Goal: Information Seeking & Learning: Learn about a topic

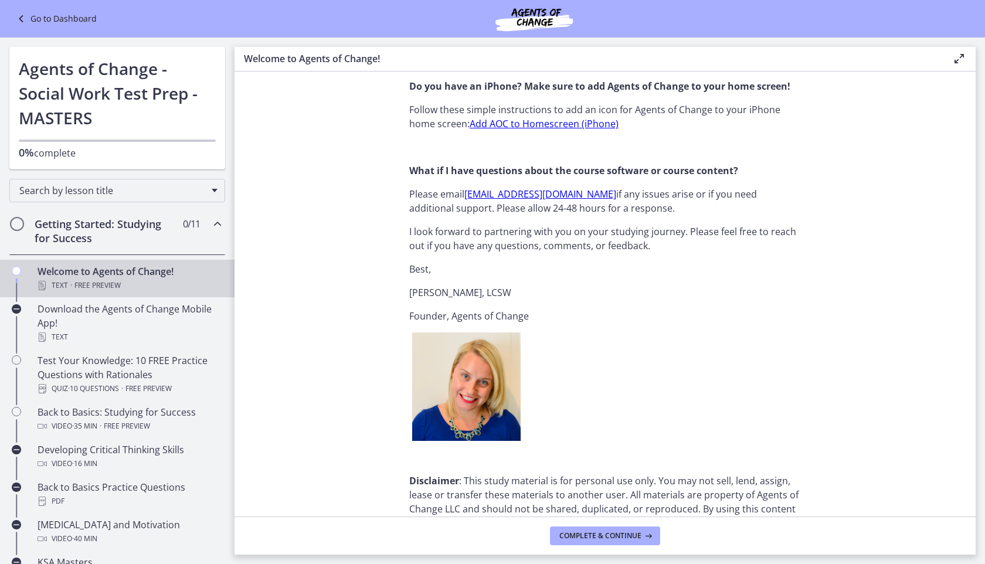
scroll to position [1241, 0]
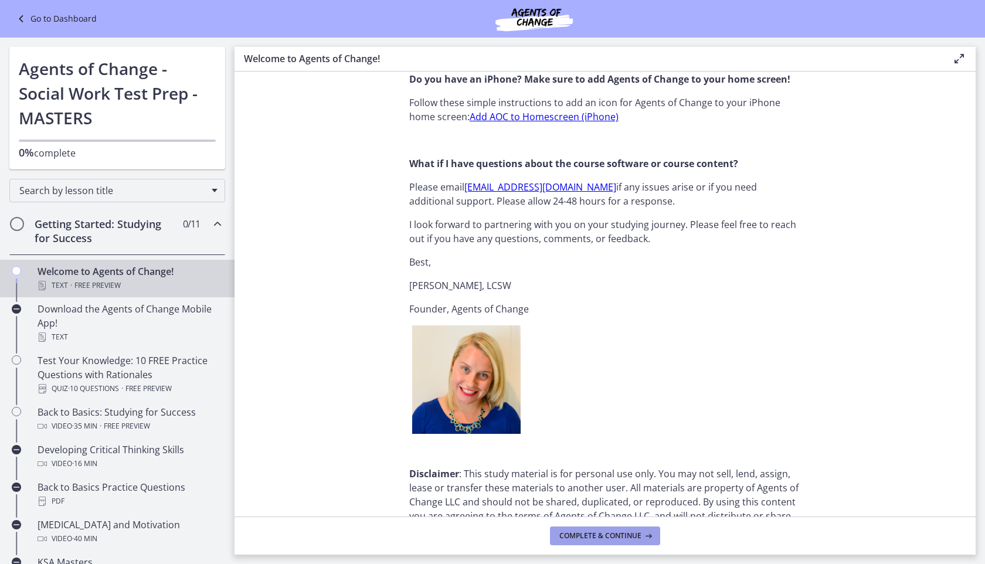
click at [576, 532] on span "Complete & continue" at bounding box center [600, 535] width 82 height 9
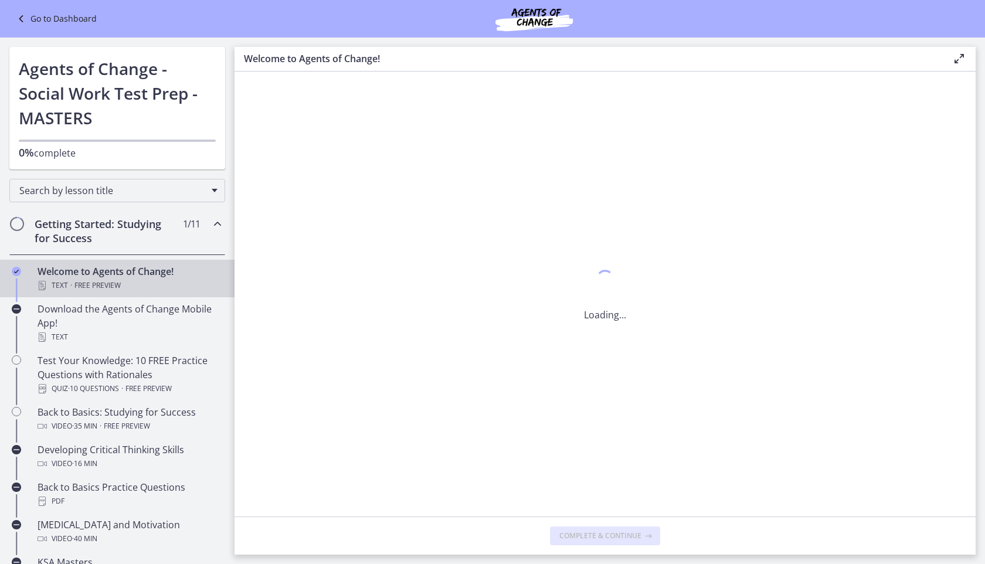
scroll to position [0, 0]
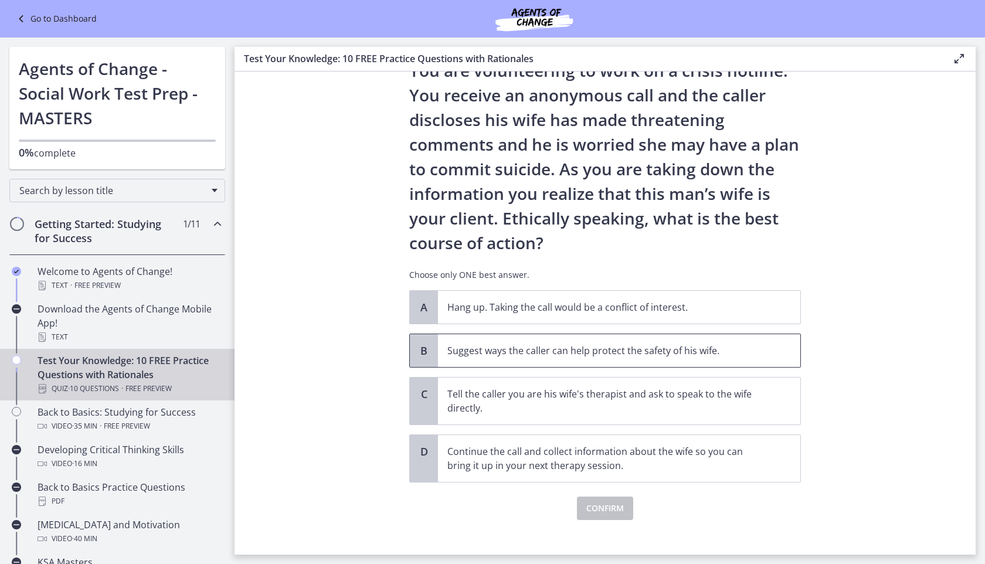
scroll to position [52, 0]
click at [582, 357] on span "Suggest ways the caller can help protect the safety of his wife." at bounding box center [619, 349] width 362 height 33
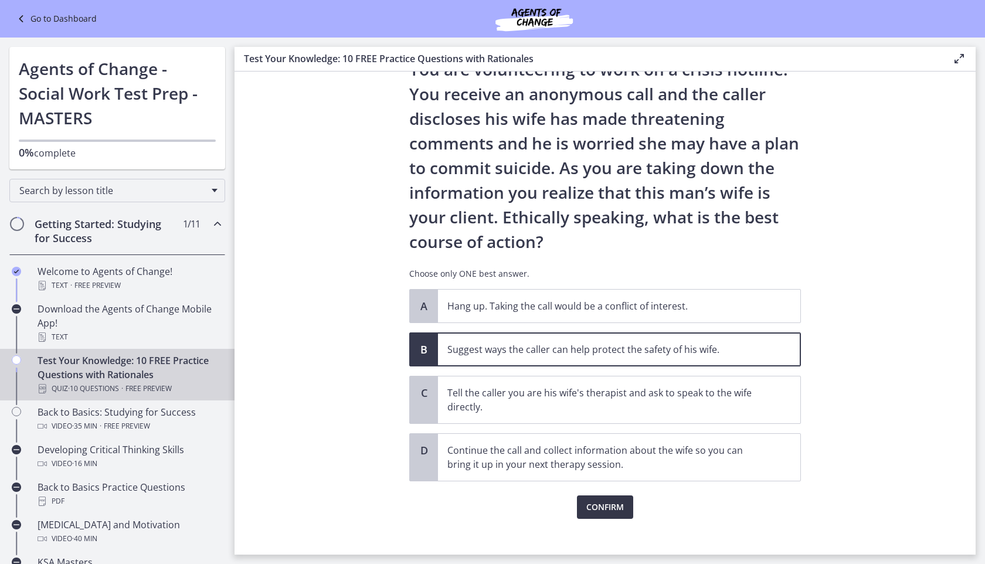
click at [592, 500] on span "Confirm" at bounding box center [605, 507] width 38 height 14
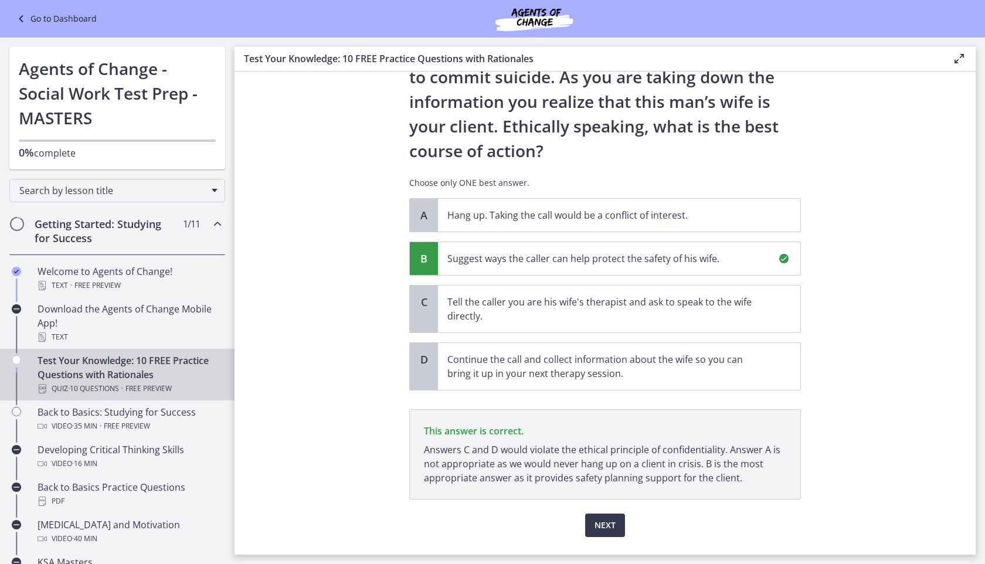
scroll to position [172, 0]
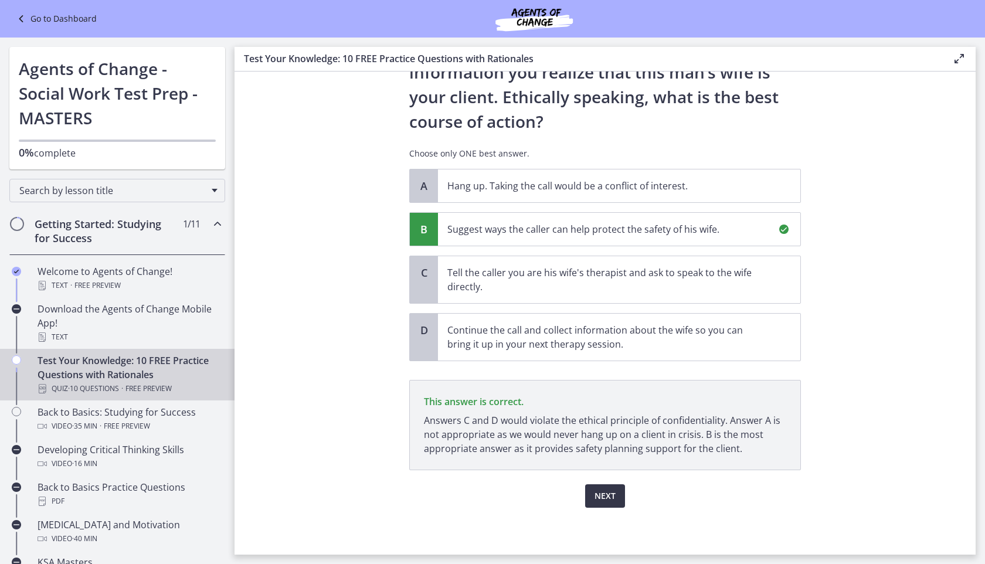
click at [595, 493] on span "Next" at bounding box center [605, 496] width 21 height 14
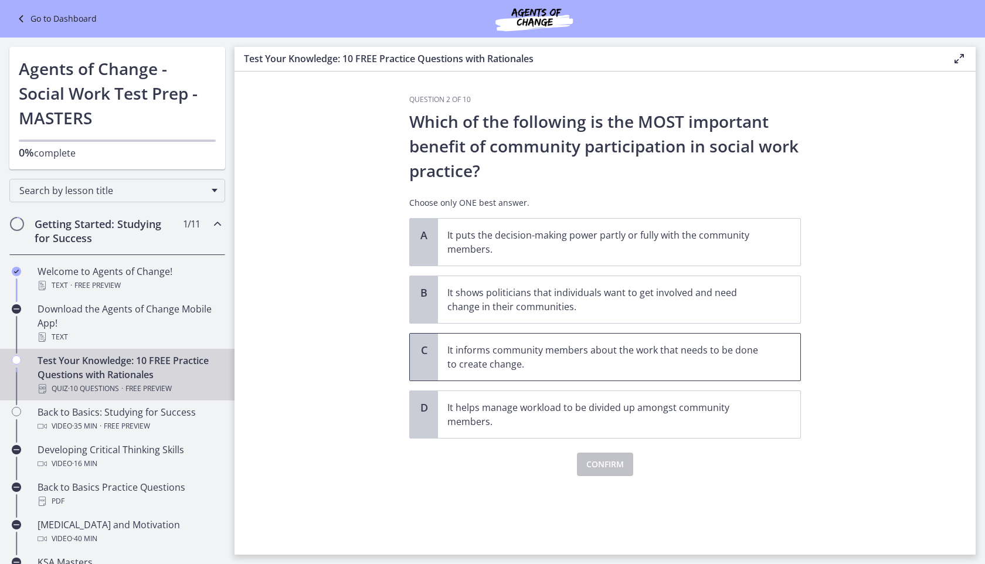
click at [529, 349] on p "It informs community members about the work that needs to be done to create cha…" at bounding box center [607, 357] width 320 height 28
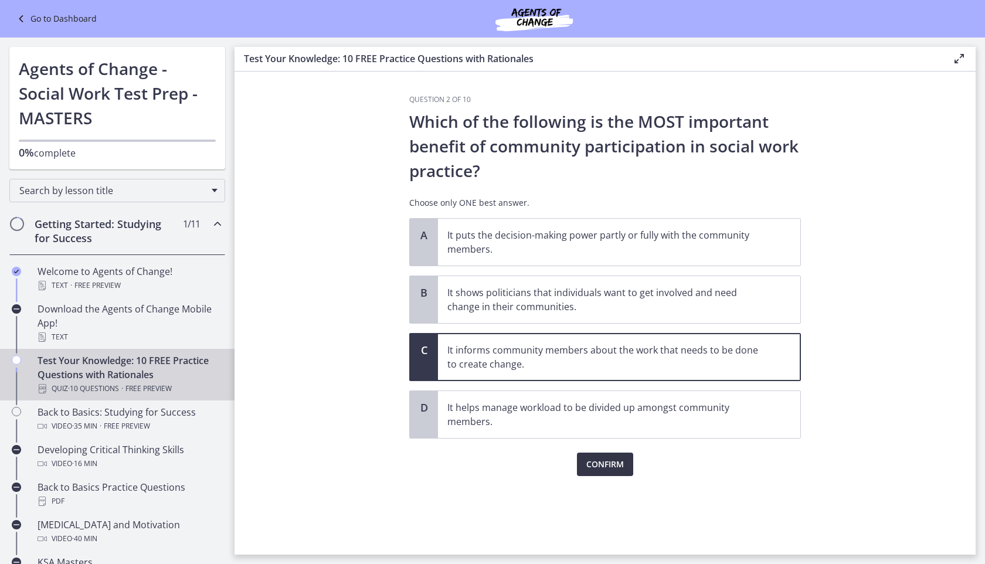
click at [588, 473] on button "Confirm" at bounding box center [605, 464] width 56 height 23
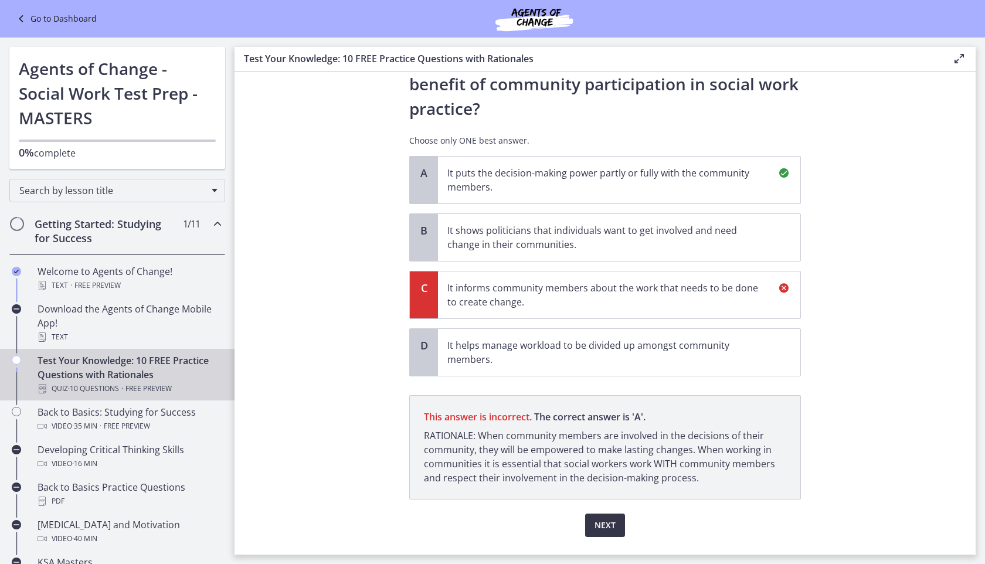
scroll to position [91, 0]
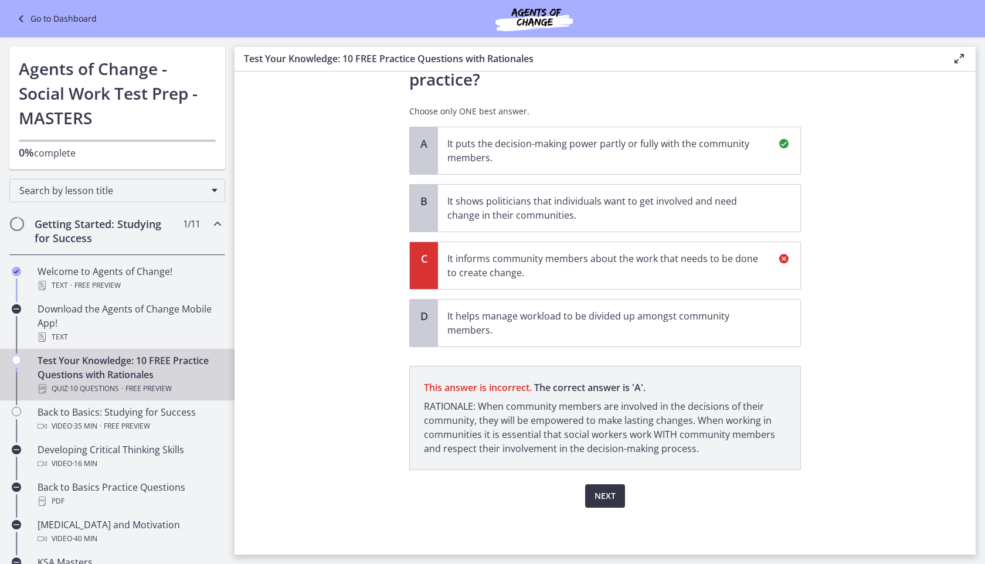
click at [591, 497] on button "Next" at bounding box center [605, 495] width 40 height 23
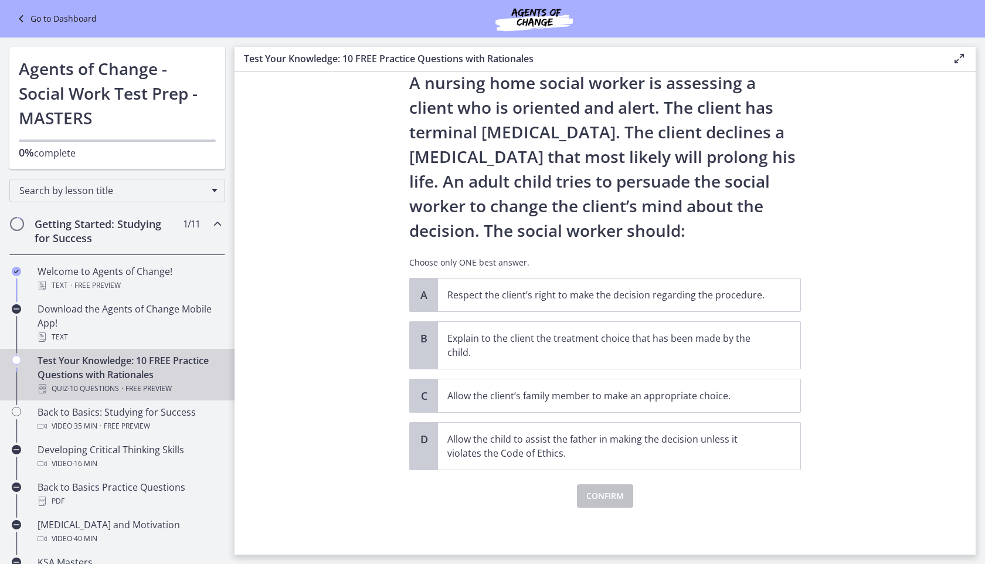
scroll to position [0, 0]
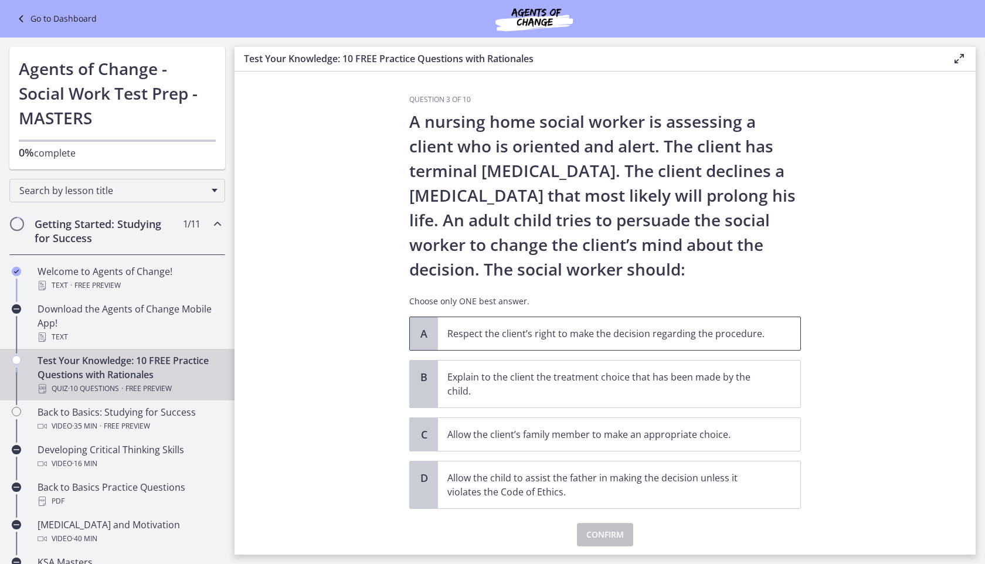
click at [578, 333] on p "Respect the client’s right to make the decision regarding the procedure." at bounding box center [607, 334] width 320 height 14
click at [589, 535] on span "Confirm" at bounding box center [605, 535] width 38 height 14
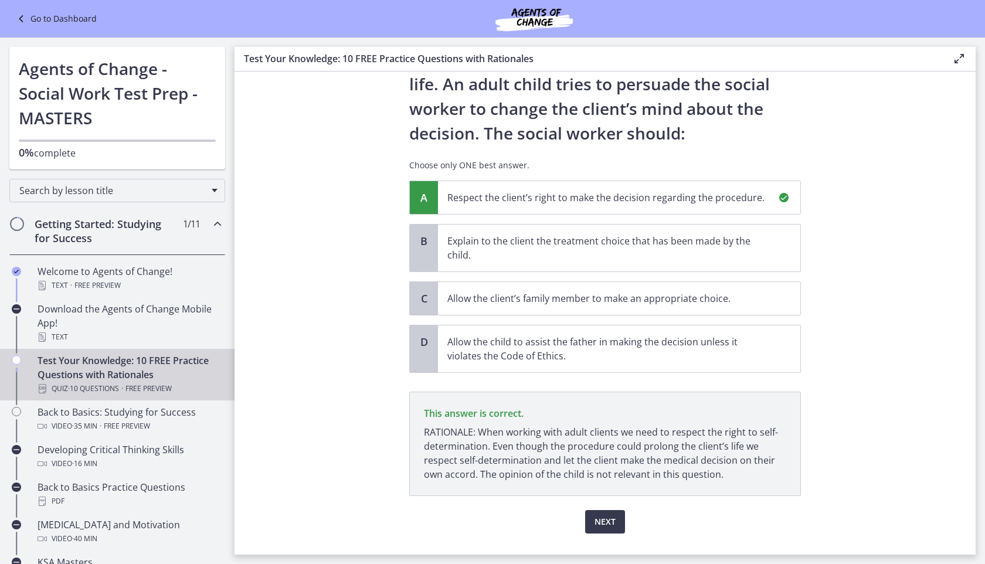
scroll to position [162, 0]
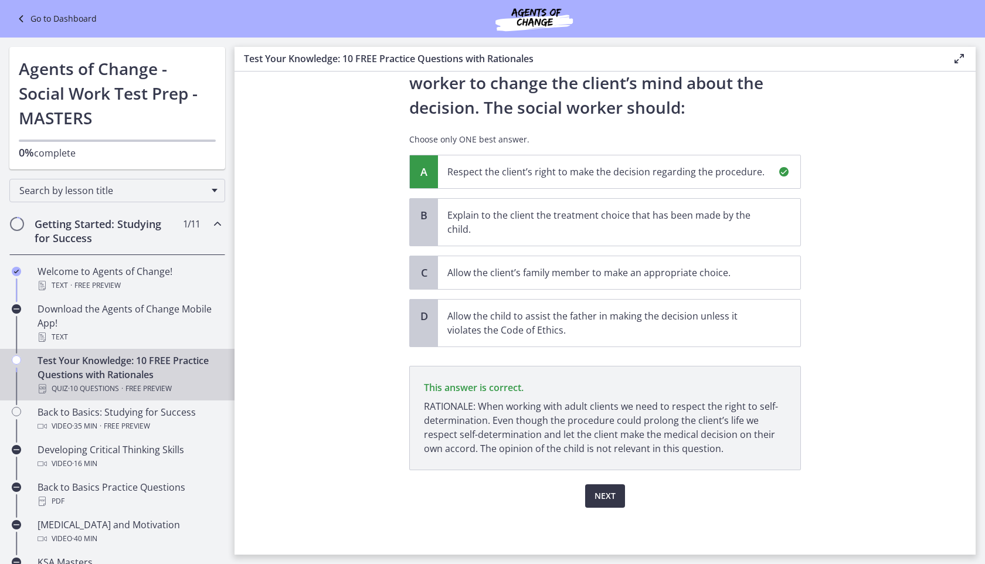
click at [602, 498] on span "Next" at bounding box center [605, 496] width 21 height 14
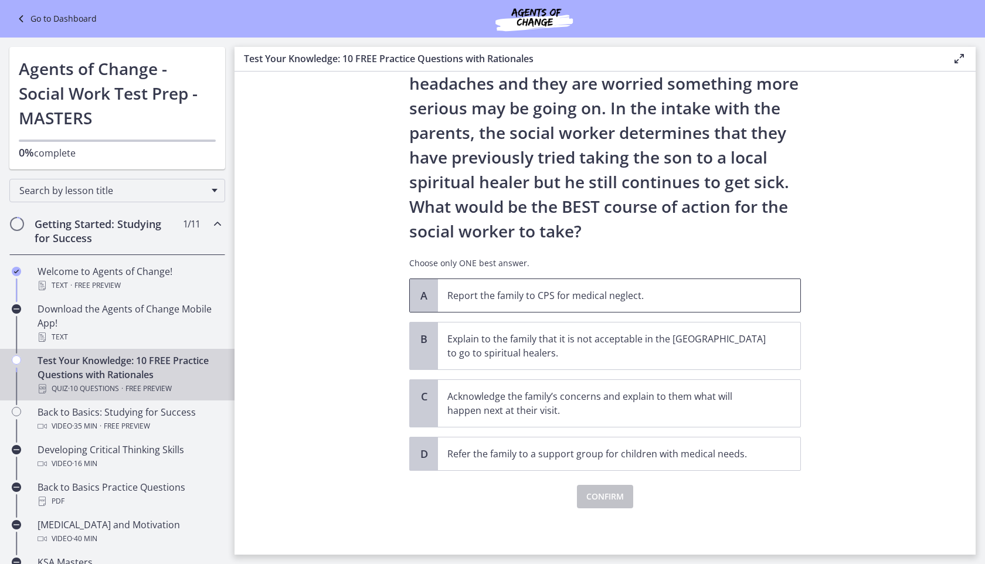
scroll to position [137, 0]
click at [607, 411] on p "Acknowledge the family’s concerns and explain to them what will happen next at …" at bounding box center [607, 403] width 320 height 28
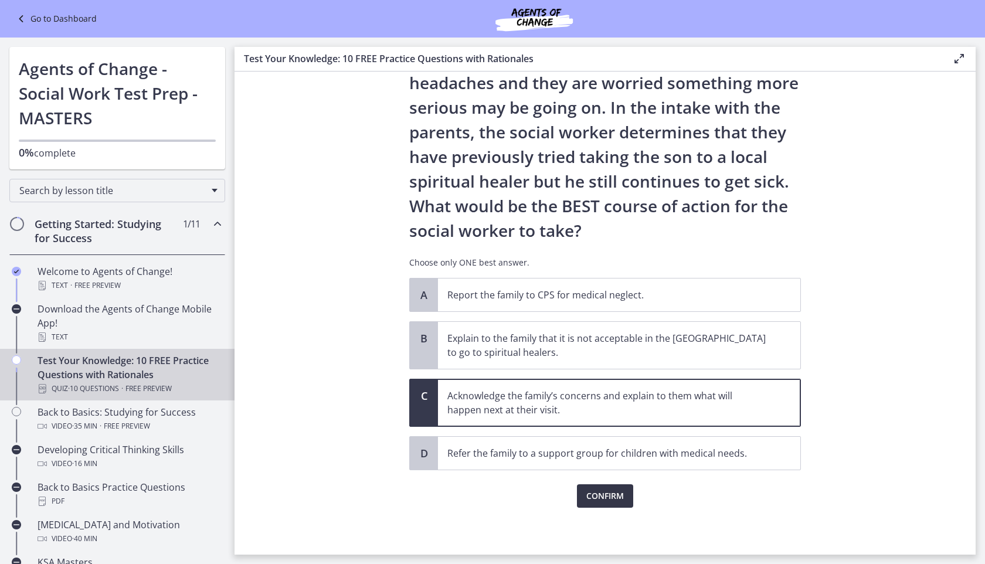
click at [613, 495] on span "Confirm" at bounding box center [605, 496] width 38 height 14
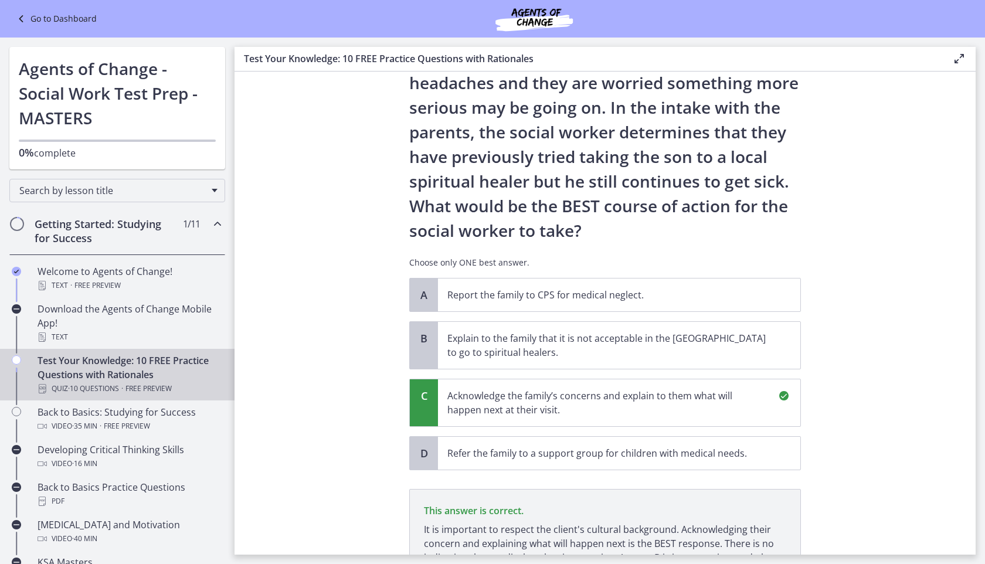
scroll to position [274, 0]
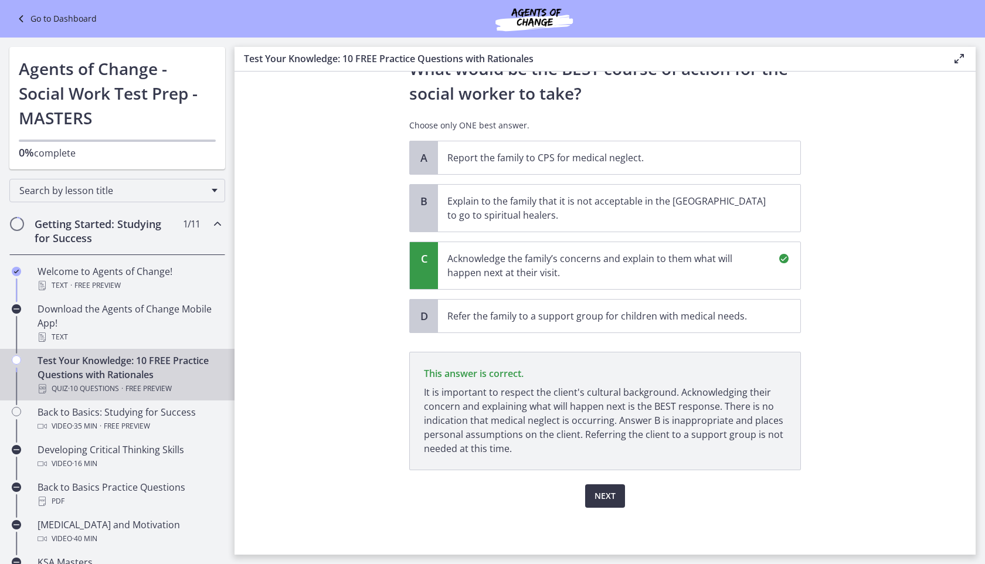
click at [613, 495] on span "Next" at bounding box center [605, 496] width 21 height 14
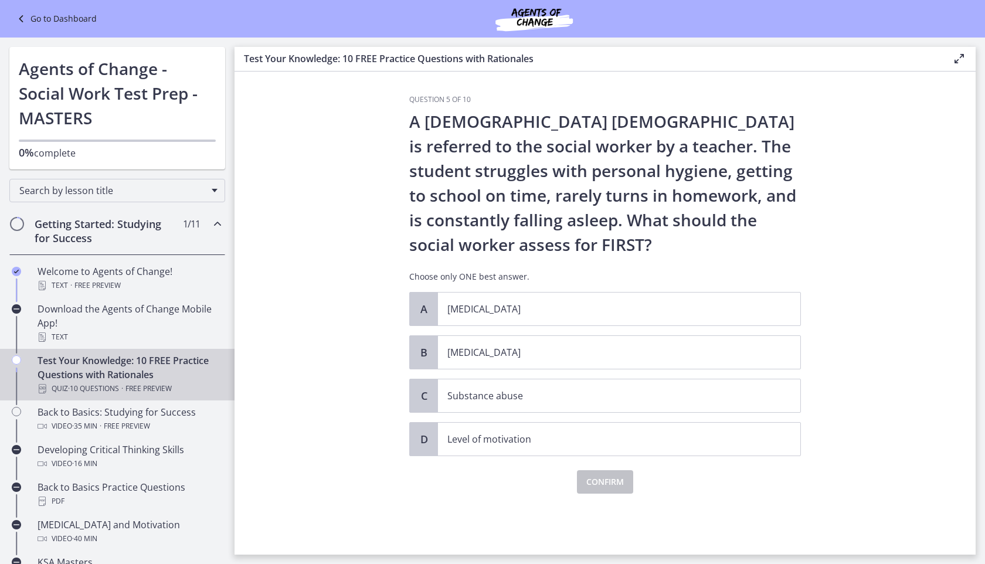
scroll to position [0, 0]
click at [530, 361] on span "[MEDICAL_DATA]" at bounding box center [619, 352] width 362 height 33
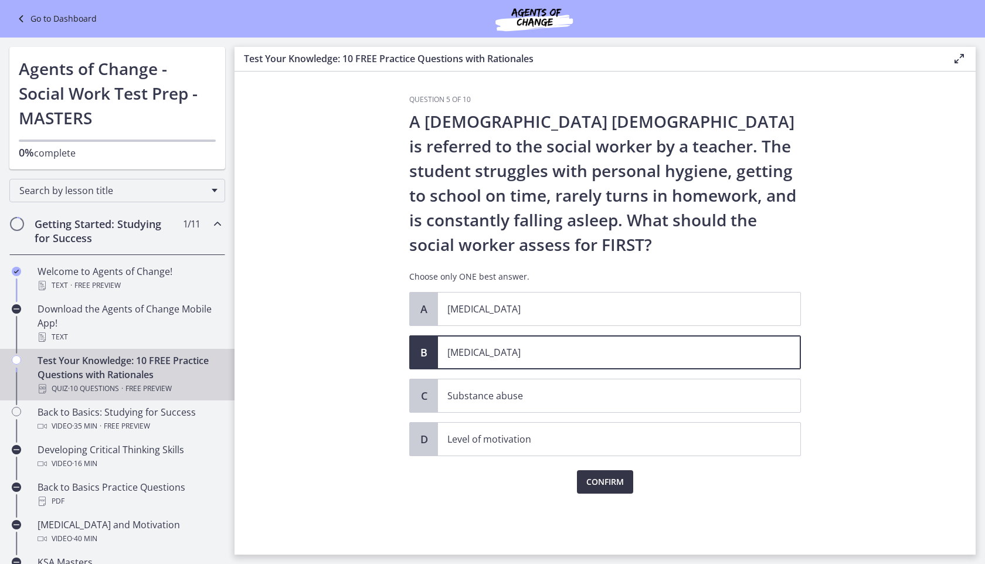
click at [579, 485] on button "Confirm" at bounding box center [605, 481] width 56 height 23
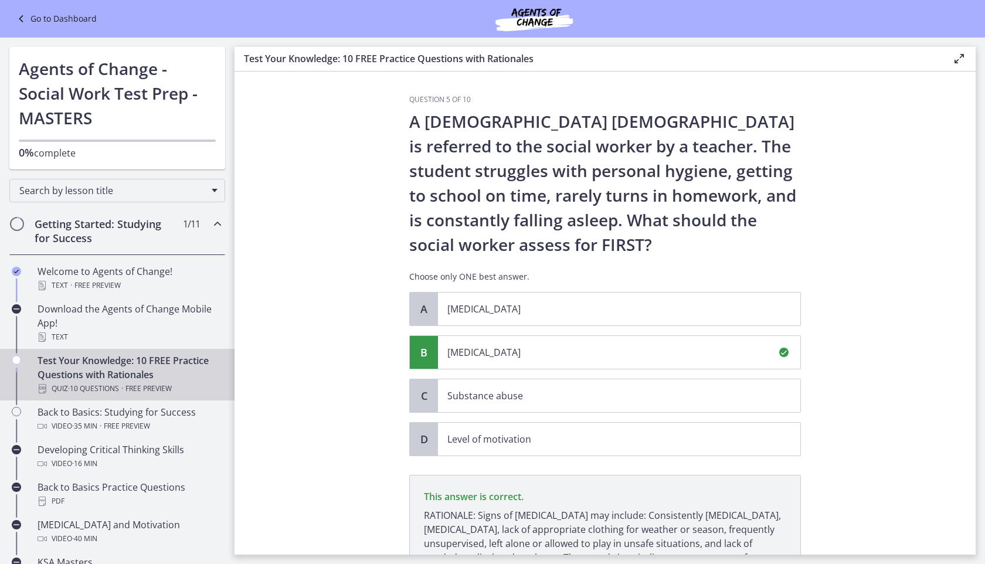
scroll to position [123, 0]
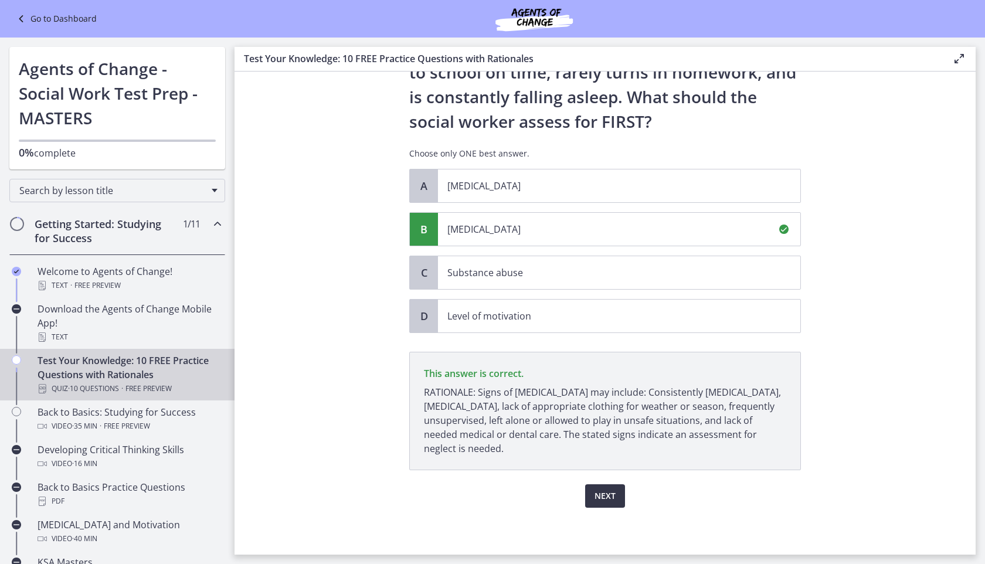
click at [615, 498] on span "Next" at bounding box center [605, 496] width 21 height 14
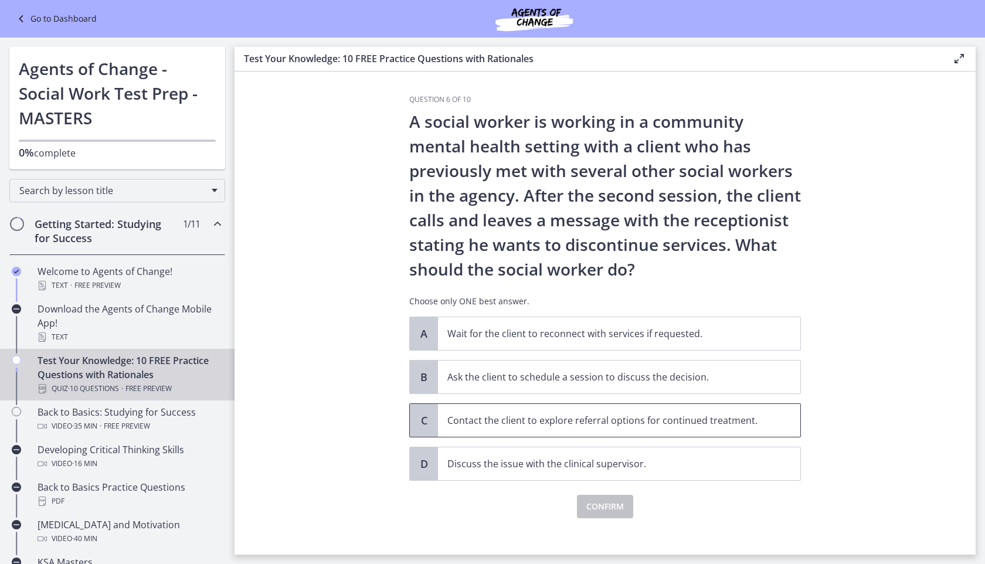
click at [562, 425] on p "Contact the client to explore referral options for continued treatment." at bounding box center [607, 420] width 320 height 14
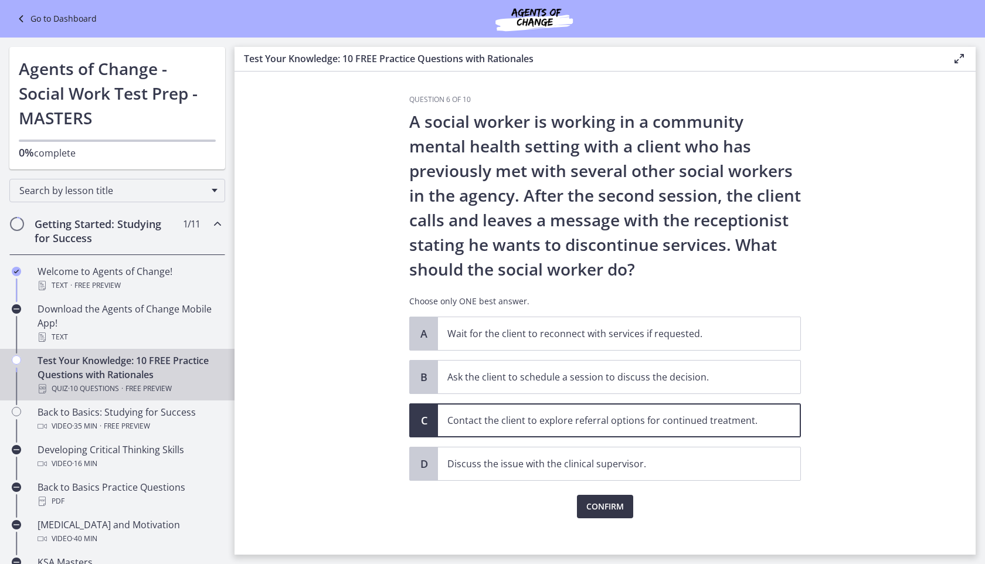
click at [589, 509] on span "Confirm" at bounding box center [605, 507] width 38 height 14
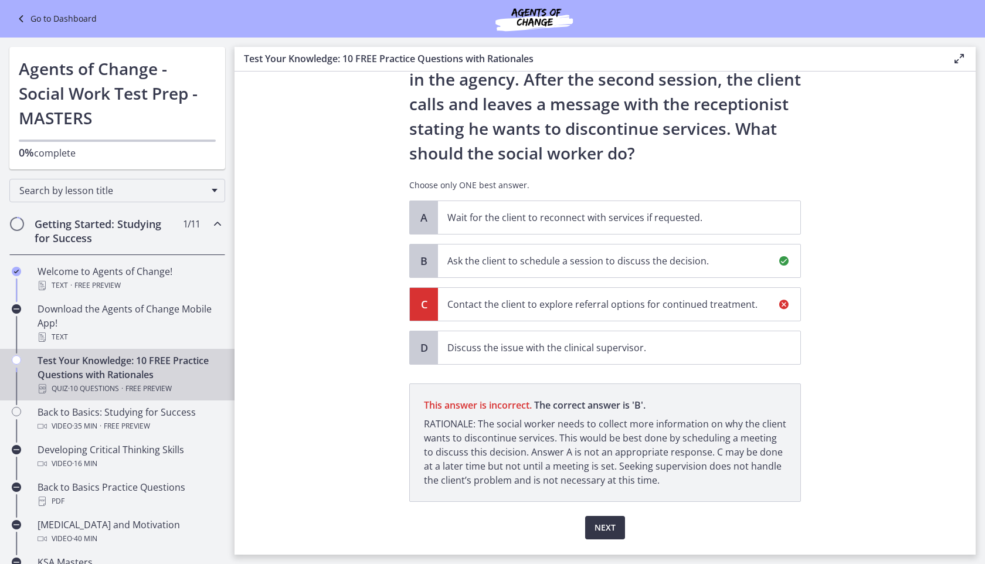
scroll to position [148, 0]
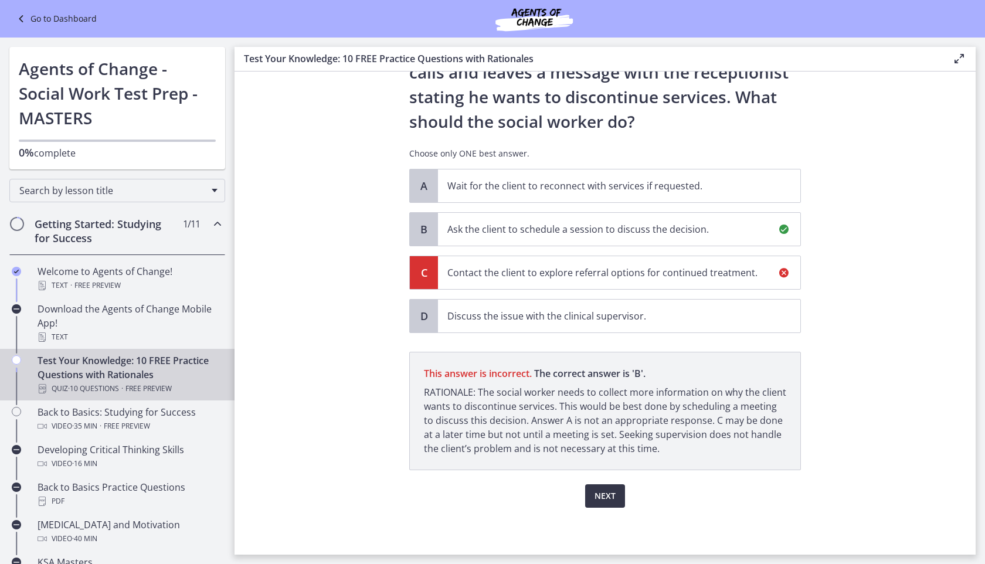
click at [594, 499] on button "Next" at bounding box center [605, 495] width 40 height 23
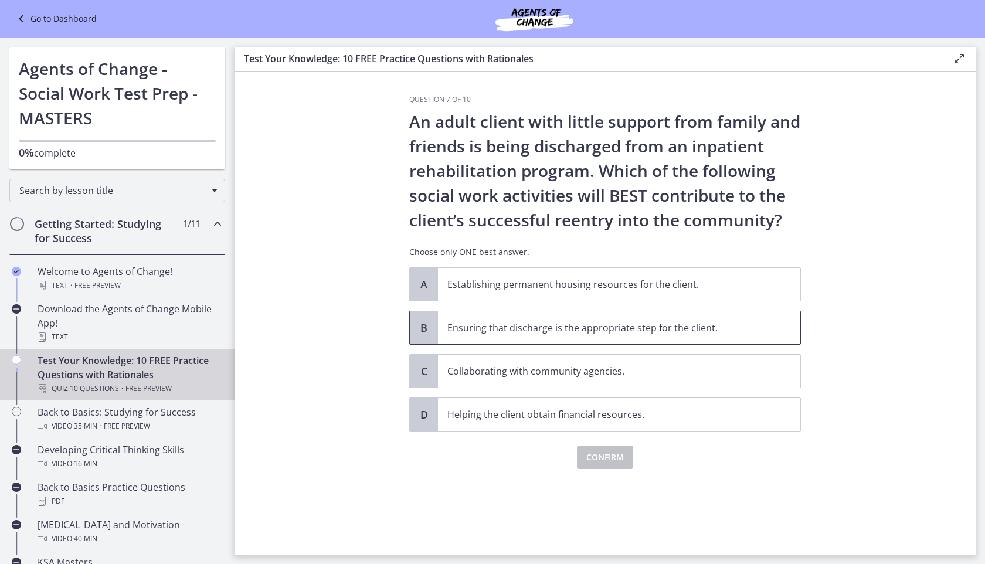
click at [610, 328] on p "Ensuring that discharge is the appropriate step for the client." at bounding box center [607, 328] width 320 height 14
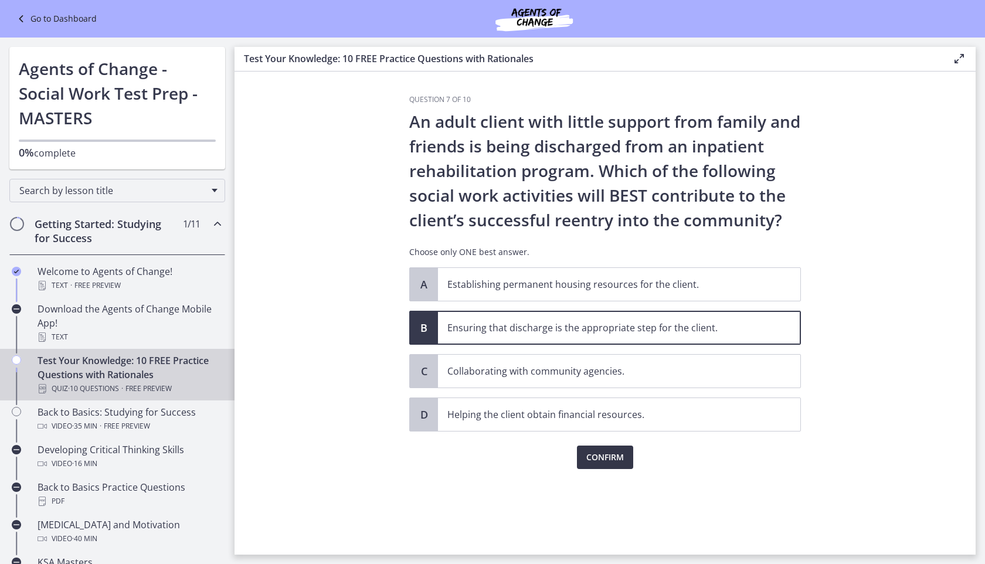
click at [609, 454] on span "Confirm" at bounding box center [605, 457] width 38 height 14
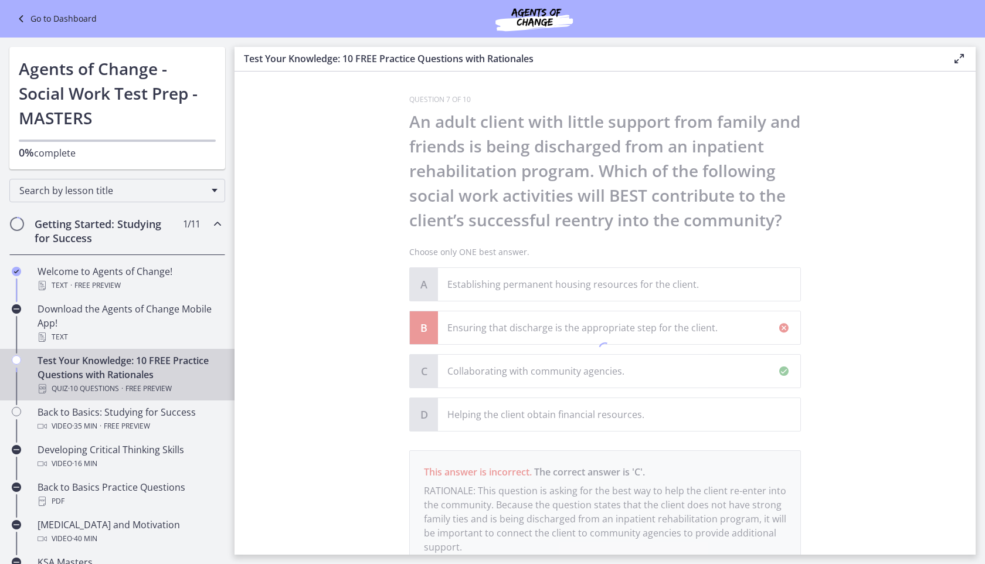
scroll to position [99, 0]
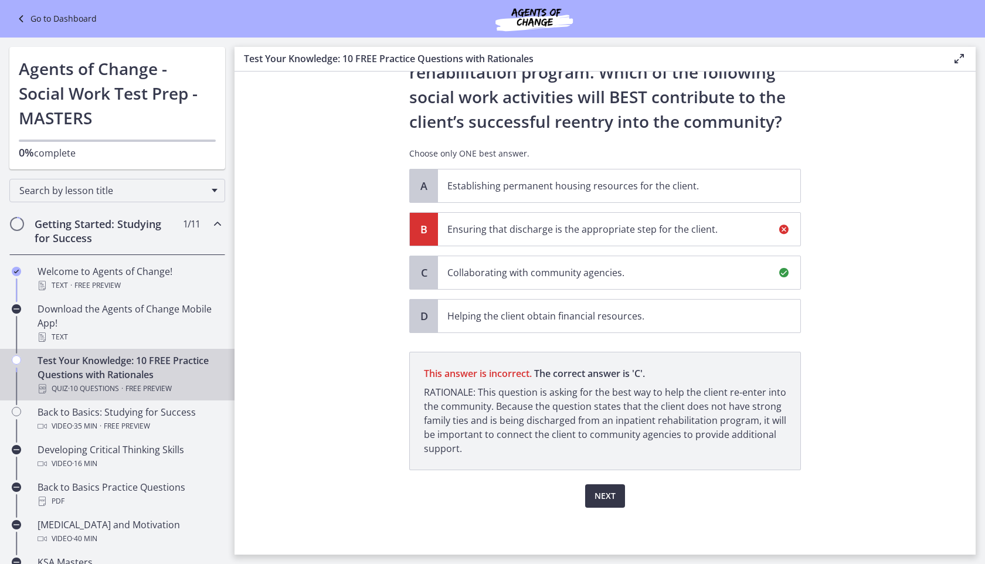
click at [604, 491] on span "Next" at bounding box center [605, 496] width 21 height 14
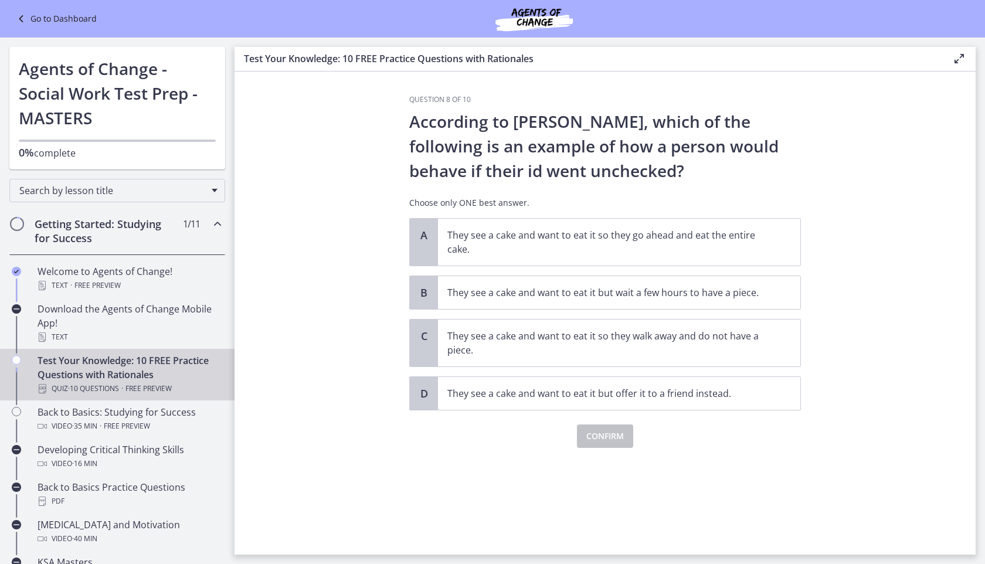
scroll to position [0, 0]
click at [517, 242] on p "They see a cake and want to eat it so they go ahead and eat the entire cake." at bounding box center [607, 242] width 320 height 28
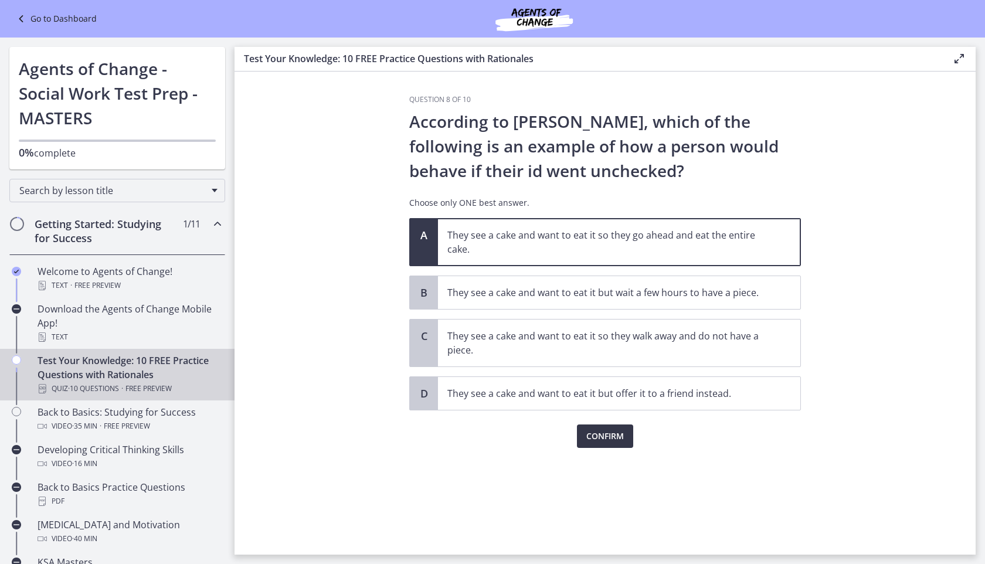
click at [597, 443] on span "Confirm" at bounding box center [605, 436] width 38 height 14
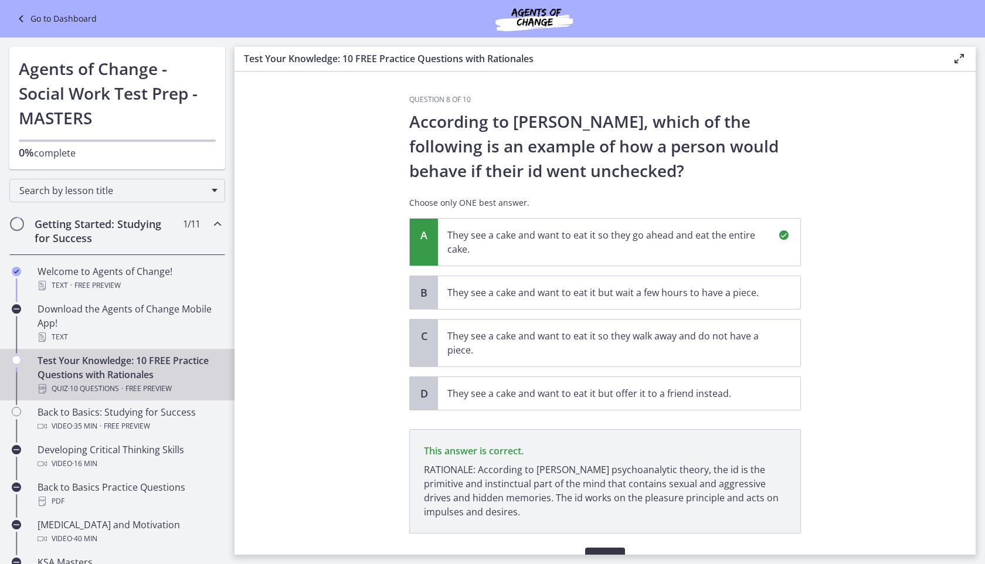
scroll to position [63, 0]
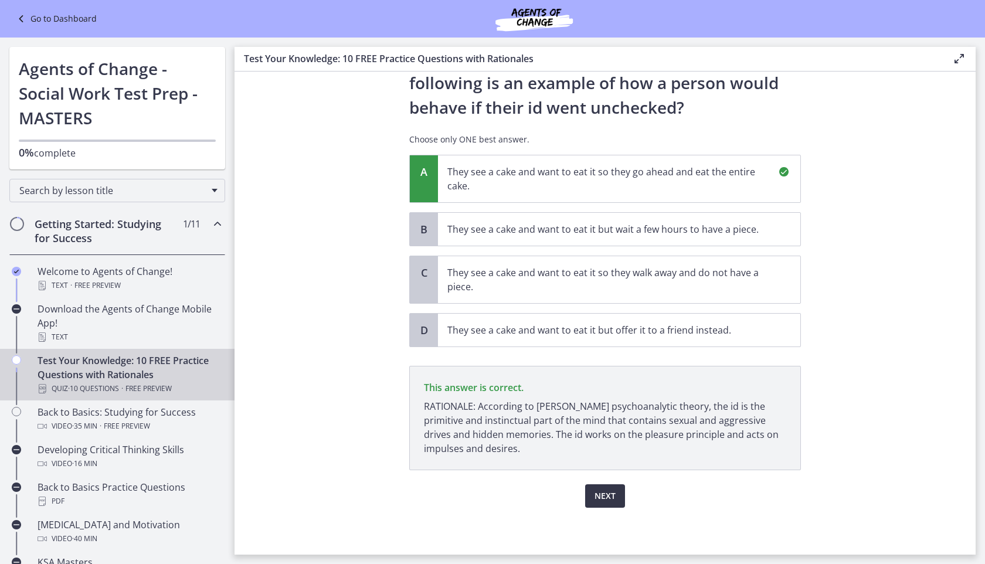
click at [610, 502] on span "Next" at bounding box center [605, 496] width 21 height 14
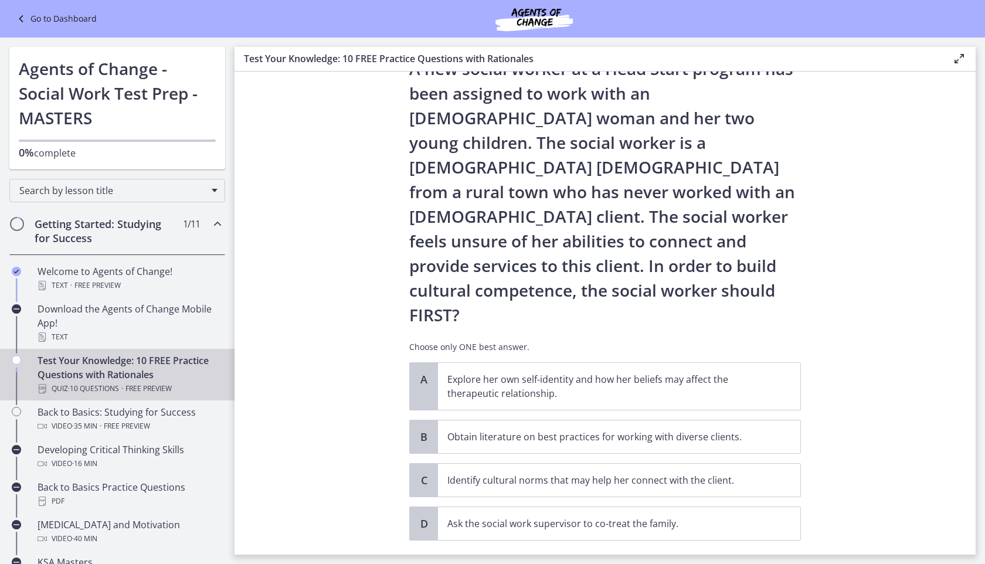
scroll to position [57, 0]
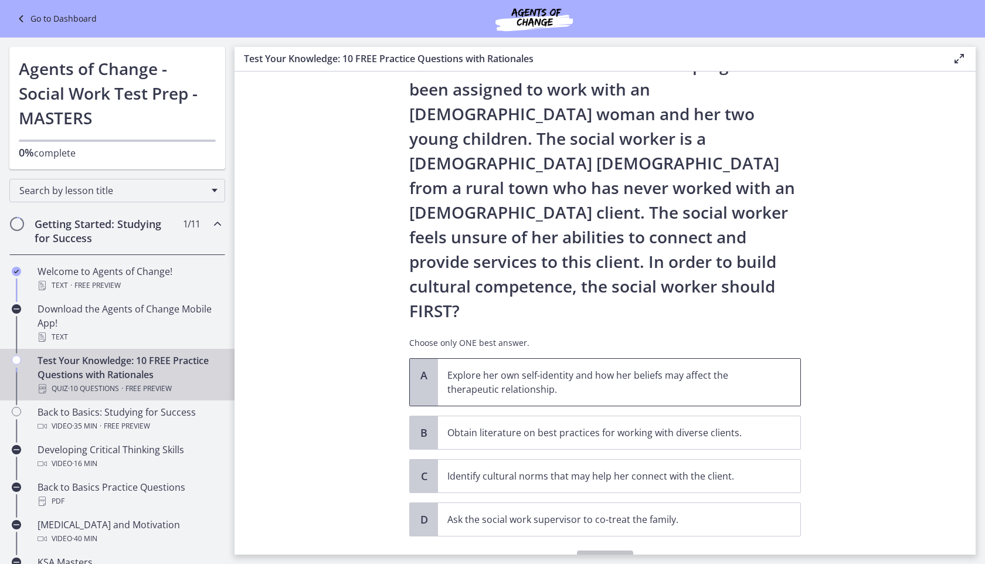
click at [558, 368] on p "Explore her own self-identity and how her beliefs may affect the therapeutic re…" at bounding box center [607, 382] width 320 height 28
click at [603, 555] on span "Confirm" at bounding box center [605, 562] width 38 height 14
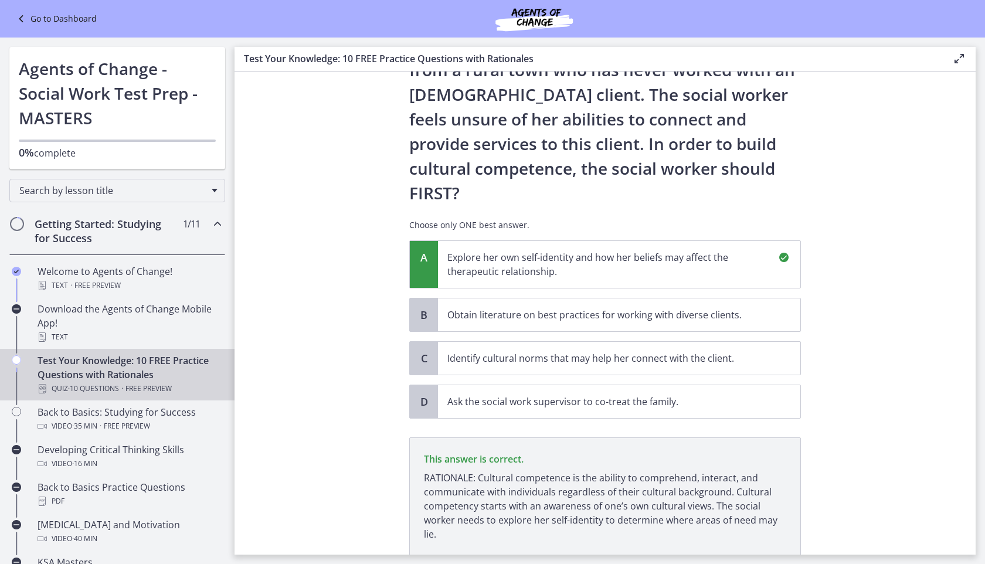
scroll to position [211, 0]
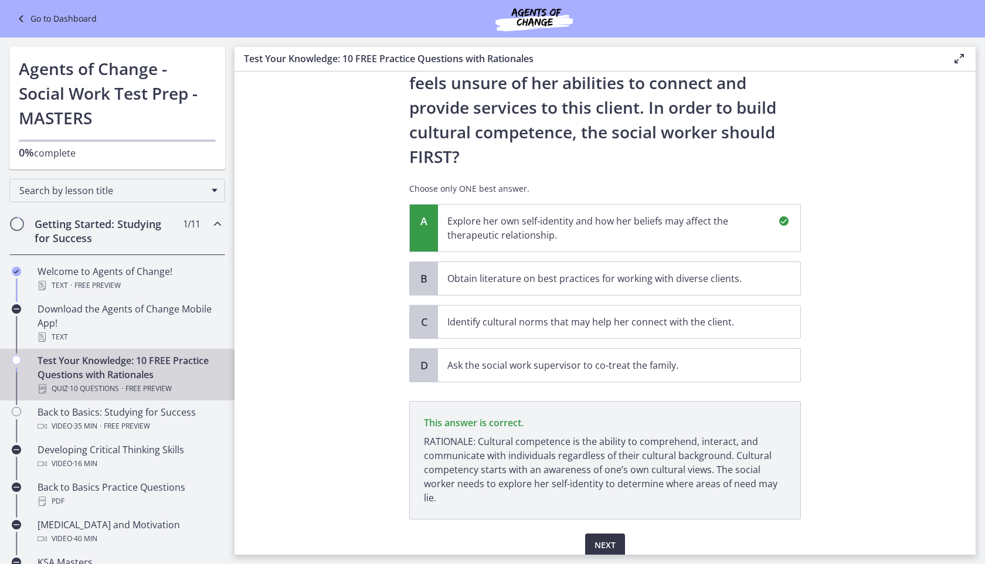
click at [593, 534] on button "Next" at bounding box center [605, 545] width 40 height 23
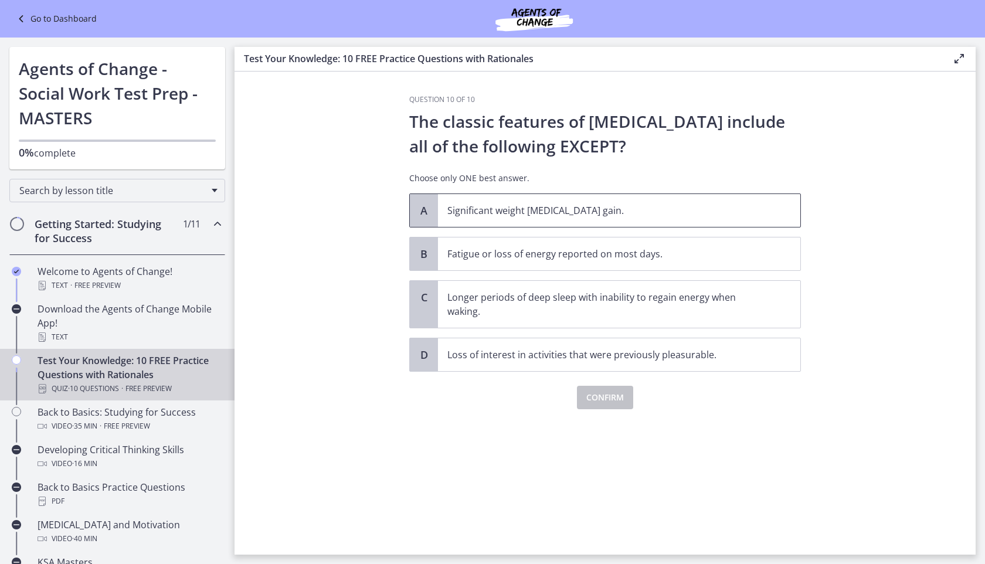
click at [541, 209] on p "Significant weight [MEDICAL_DATA] gain." at bounding box center [607, 210] width 320 height 14
click at [585, 399] on button "Confirm" at bounding box center [605, 397] width 56 height 23
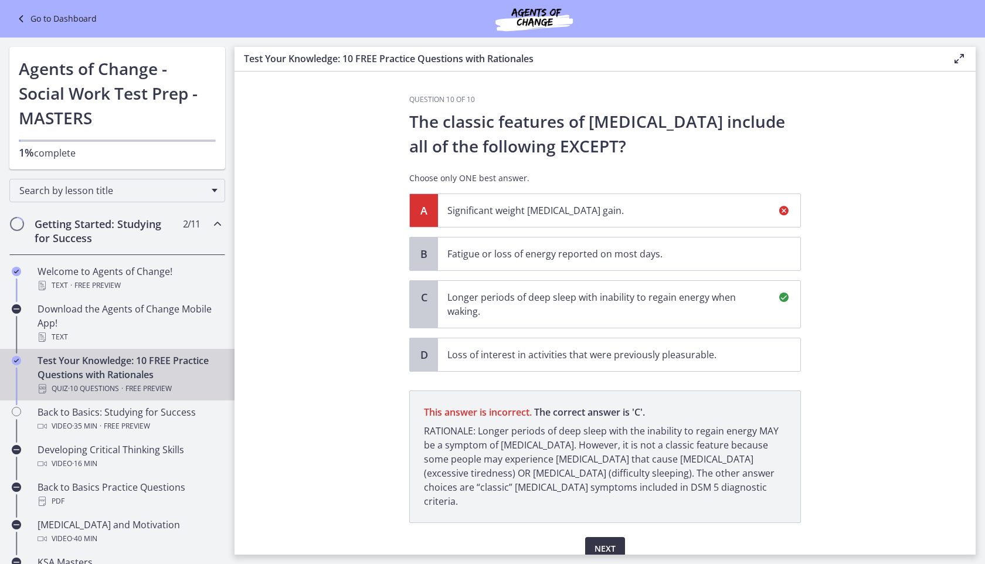
scroll to position [39, 0]
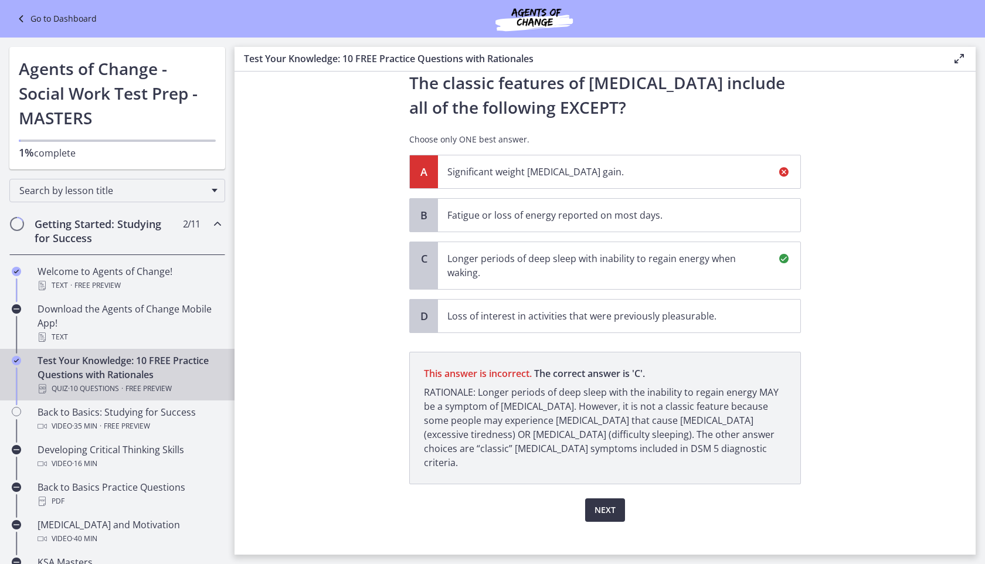
click at [617, 498] on button "Next" at bounding box center [605, 509] width 40 height 23
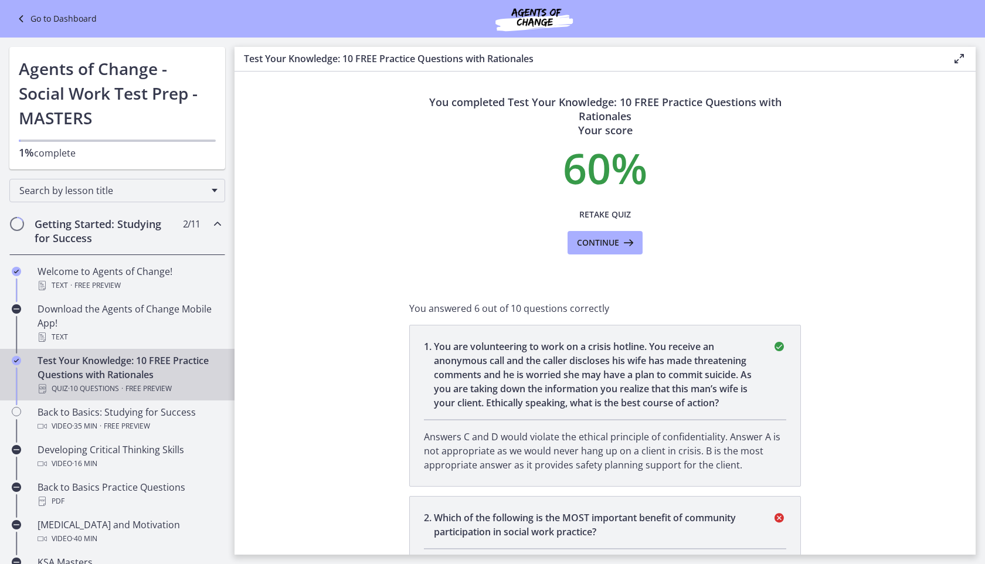
scroll to position [33, 0]
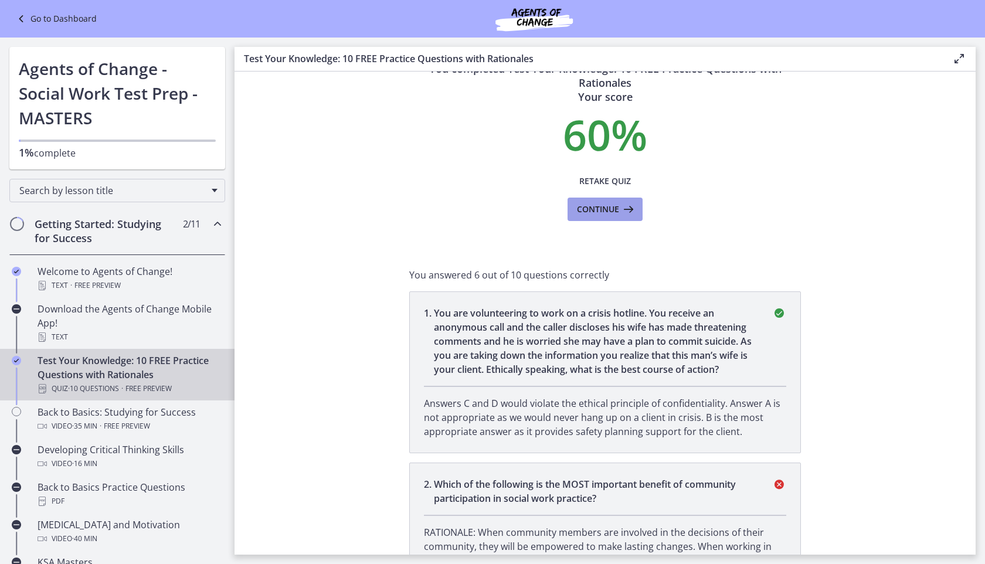
click at [593, 206] on span "Continue" at bounding box center [598, 209] width 42 height 14
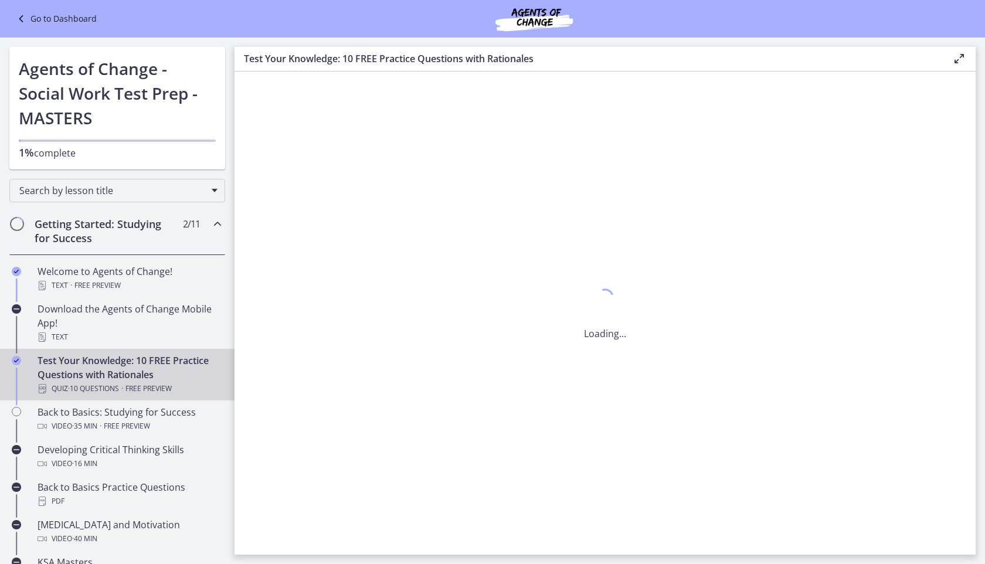
scroll to position [0, 0]
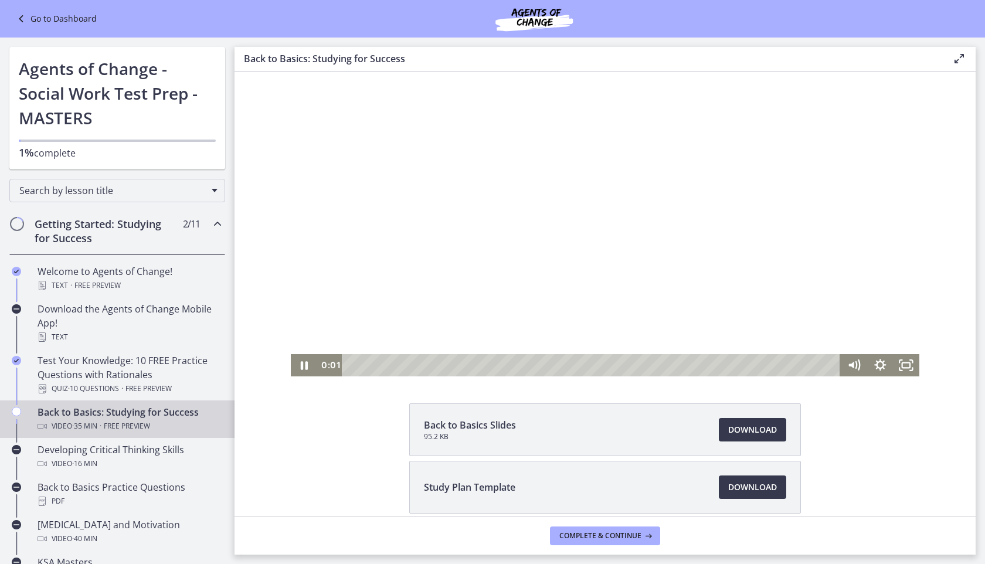
scroll to position [102, 0]
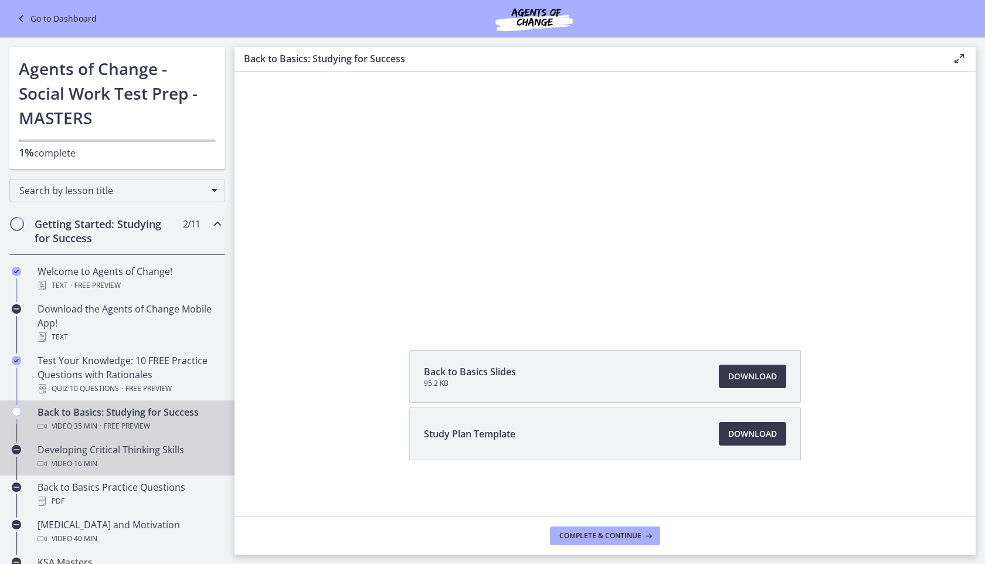
click at [55, 459] on div "Video · 16 min" at bounding box center [129, 464] width 183 height 14
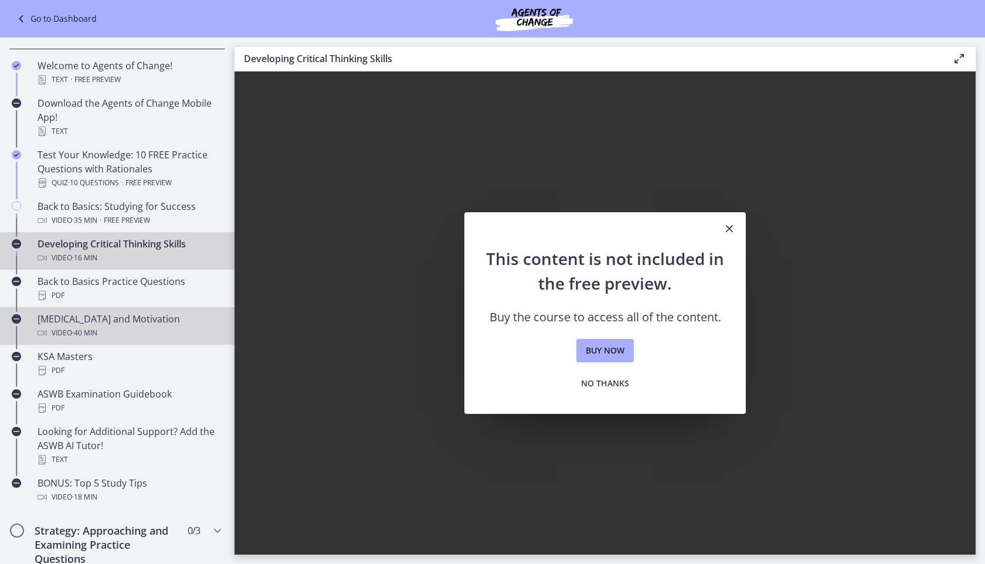
scroll to position [209, 0]
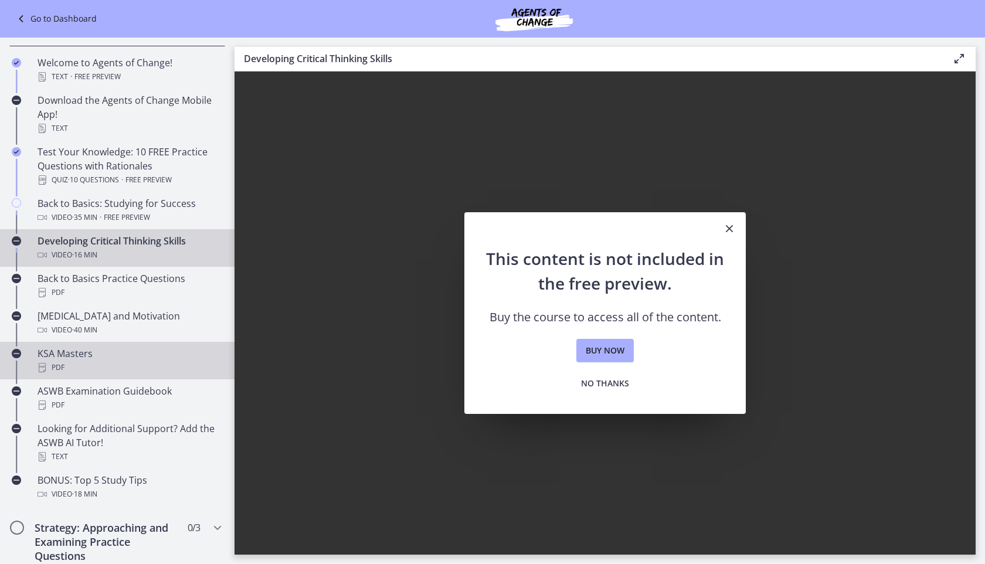
click at [67, 371] on div "PDF" at bounding box center [129, 368] width 183 height 14
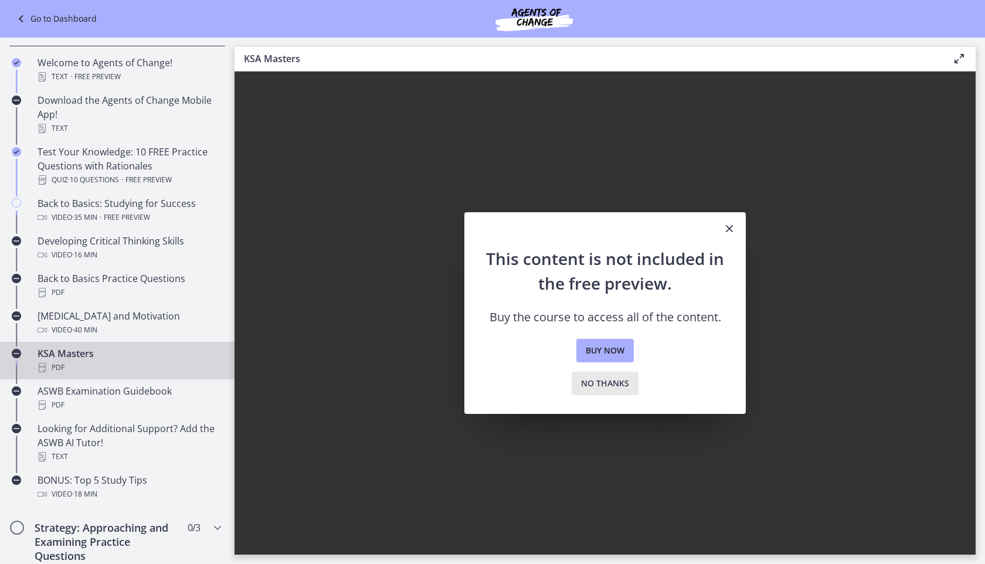
click at [606, 390] on button "No thanks" at bounding box center [605, 383] width 67 height 23
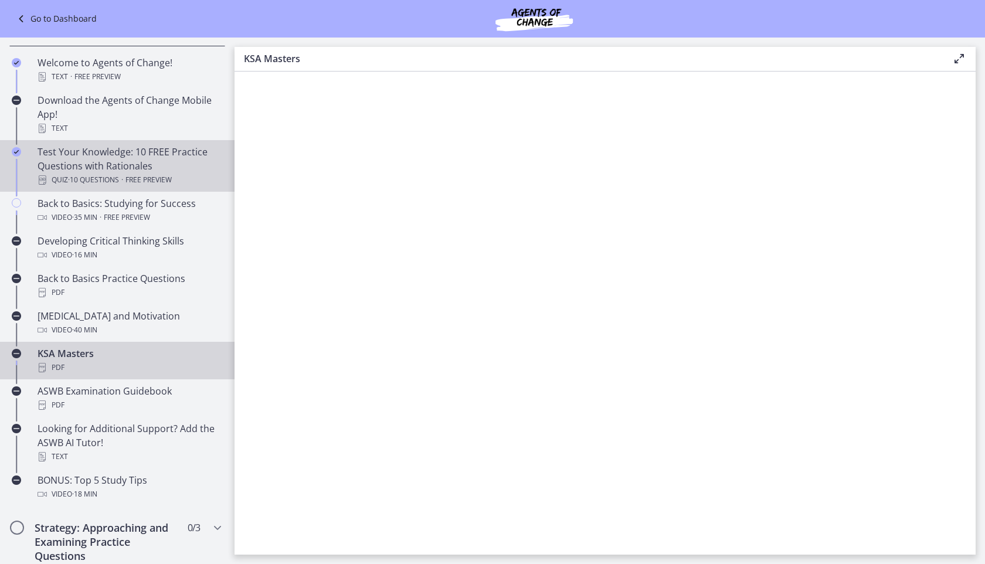
click at [120, 151] on div "Test Your Knowledge: 10 FREE Practice Questions with Rationales Quiz · 10 Quest…" at bounding box center [129, 166] width 183 height 42
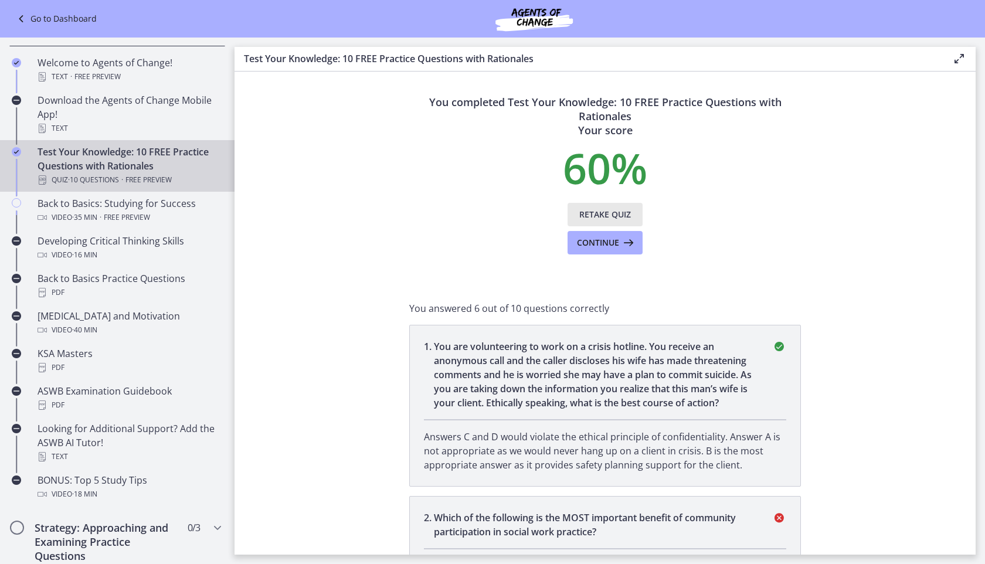
click at [607, 212] on span "Retake Quiz" at bounding box center [605, 215] width 52 height 14
